Goal: Transaction & Acquisition: Download file/media

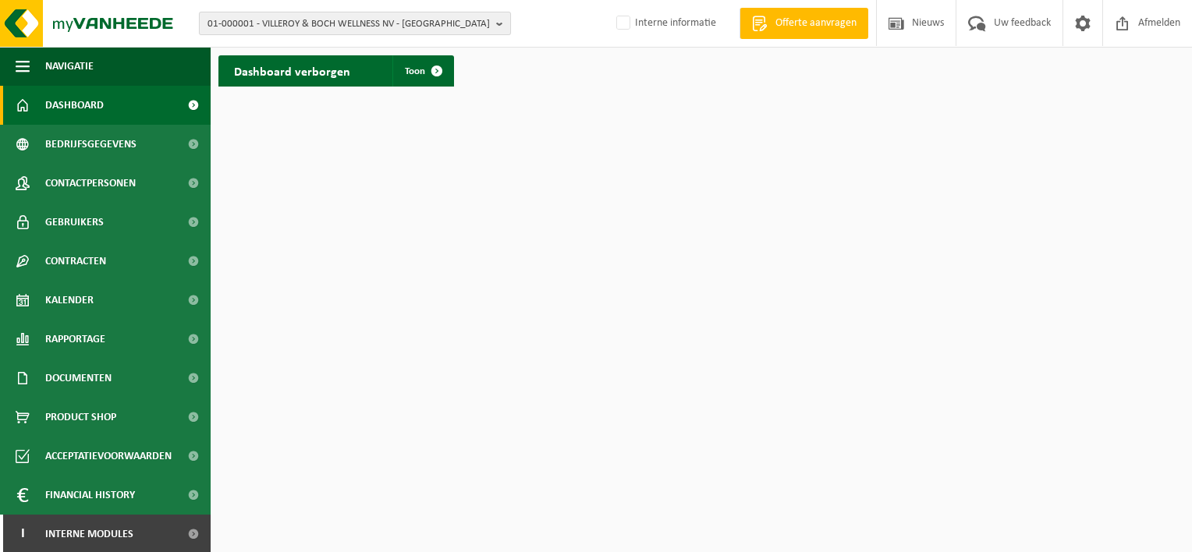
click at [499, 22] on b "button" at bounding box center [503, 23] width 14 height 22
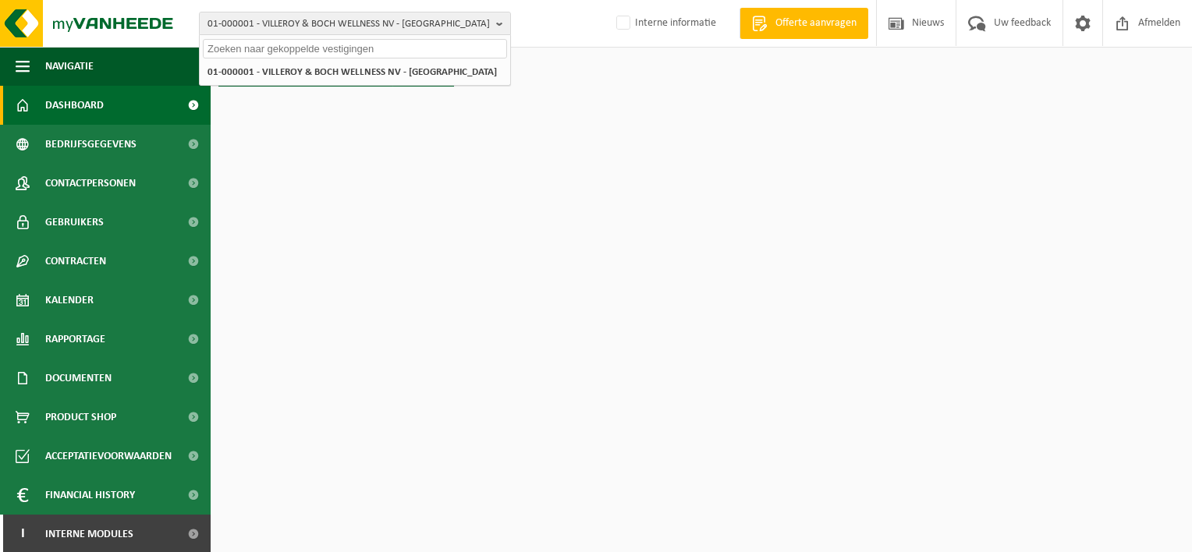
click at [309, 47] on input "text" at bounding box center [355, 49] width 304 height 20
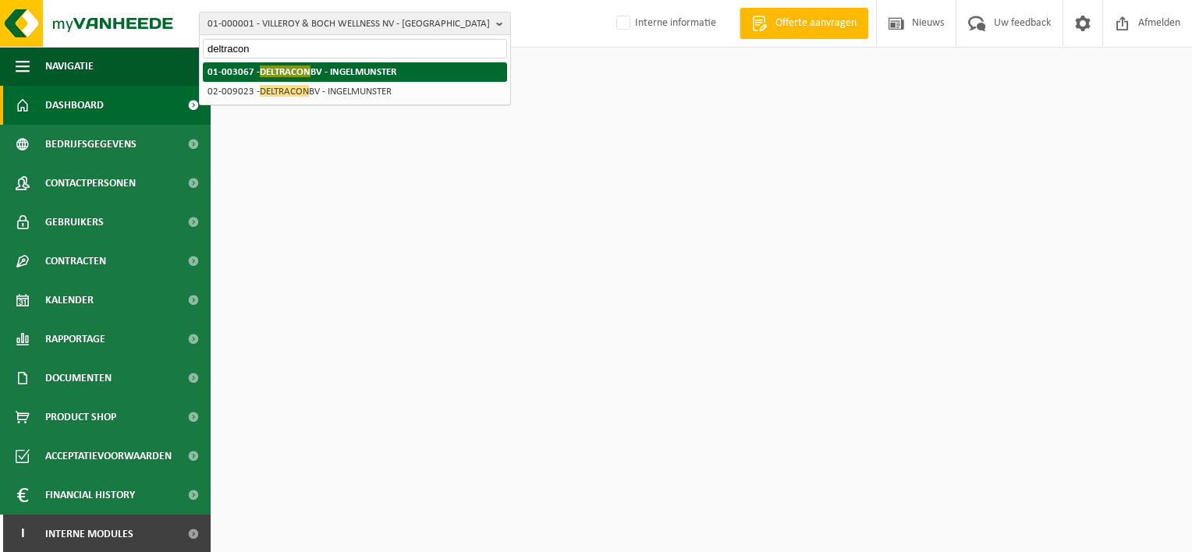
type input "deltracon"
click at [278, 68] on span "DELTRACON" at bounding box center [285, 72] width 51 height 12
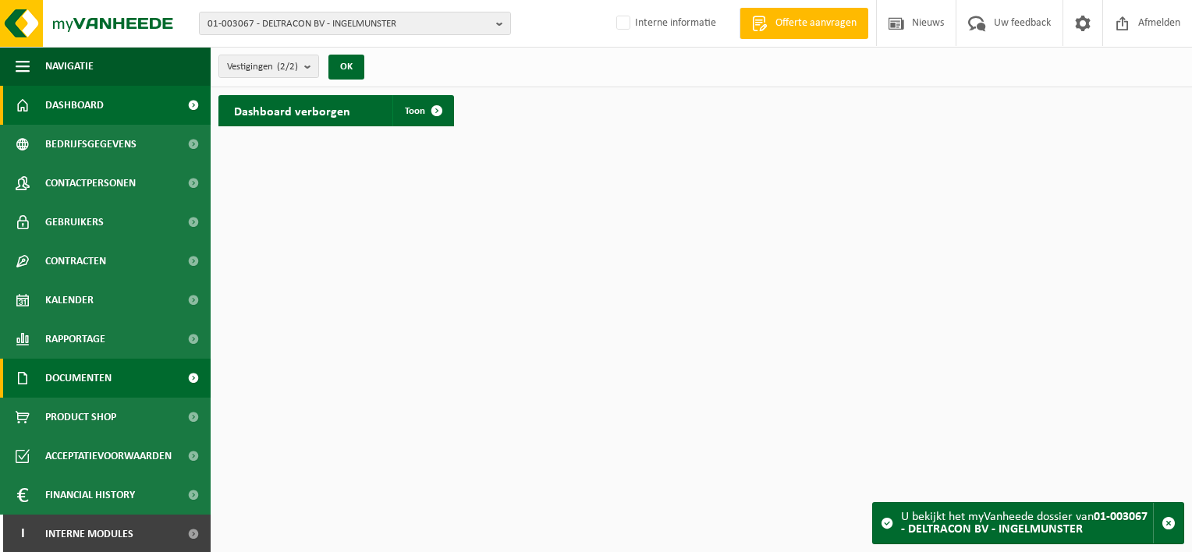
click at [94, 376] on span "Documenten" at bounding box center [78, 378] width 66 height 39
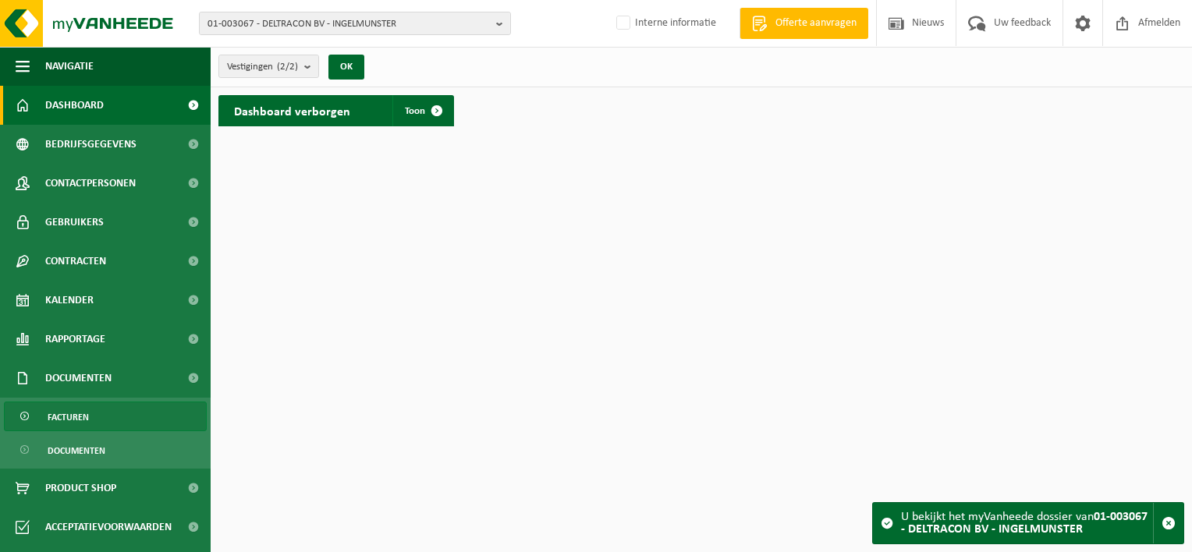
click at [70, 421] on span "Facturen" at bounding box center [68, 418] width 41 height 30
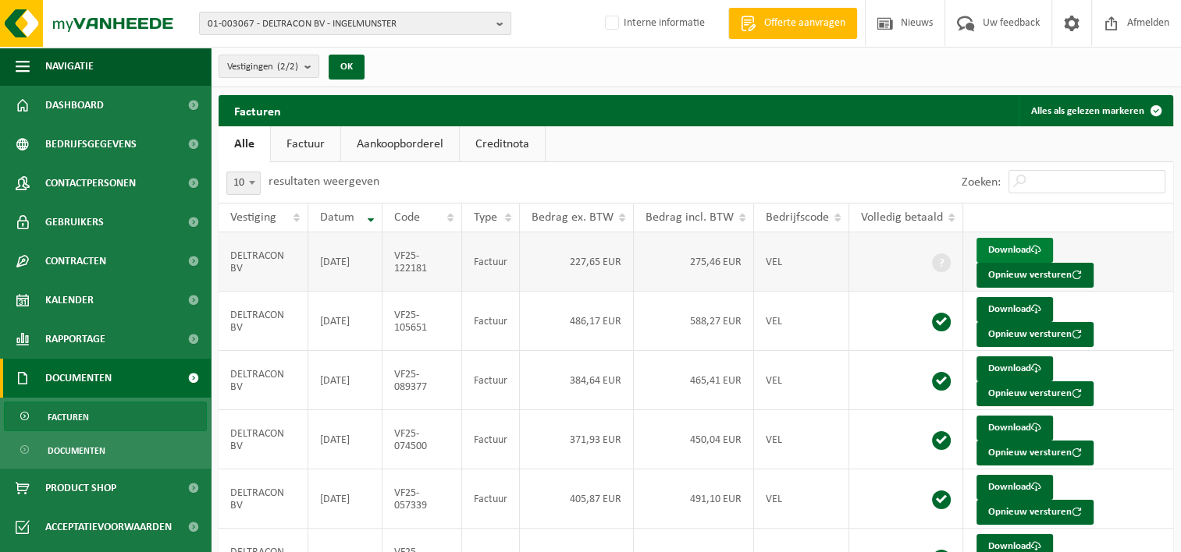
click at [993, 247] on link "Download" at bounding box center [1014, 250] width 76 height 25
click at [993, 304] on link "Download" at bounding box center [1014, 309] width 76 height 25
